Goal: Task Accomplishment & Management: Manage account settings

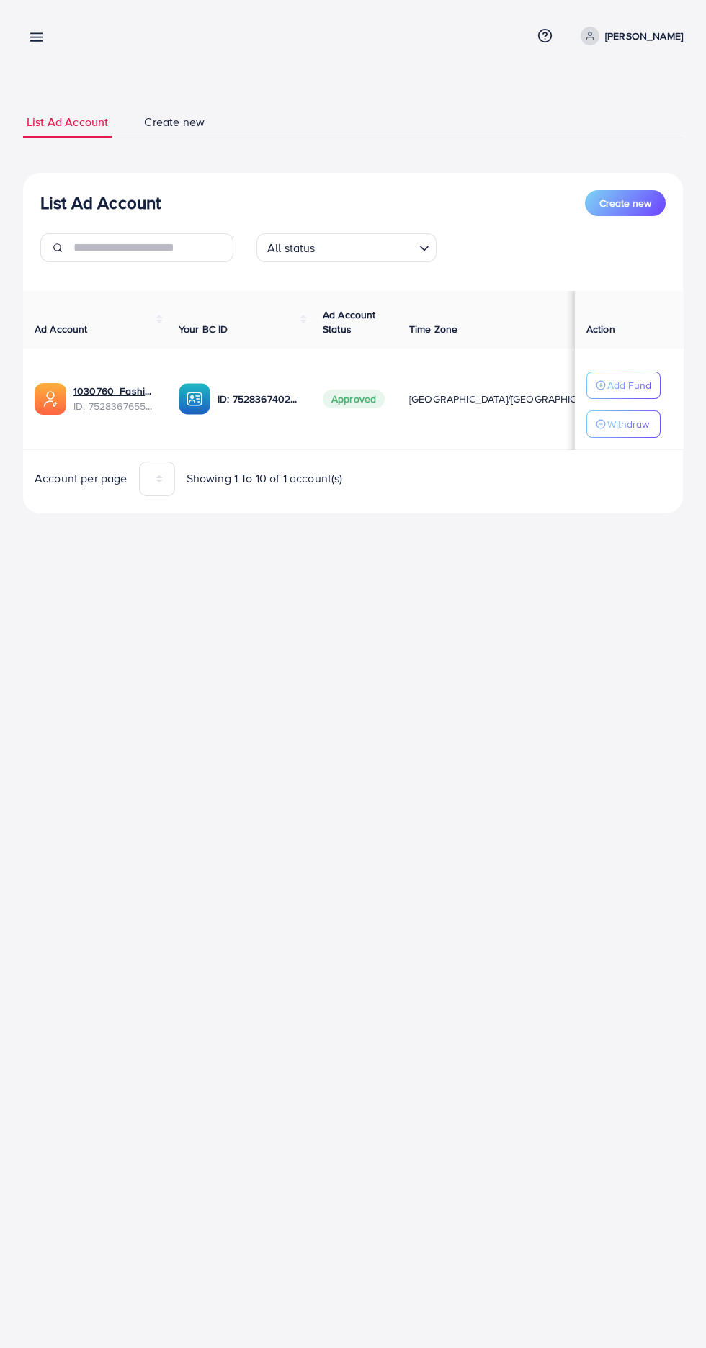
scroll to position [0, 211]
